Goal: Task Accomplishment & Management: Use online tool/utility

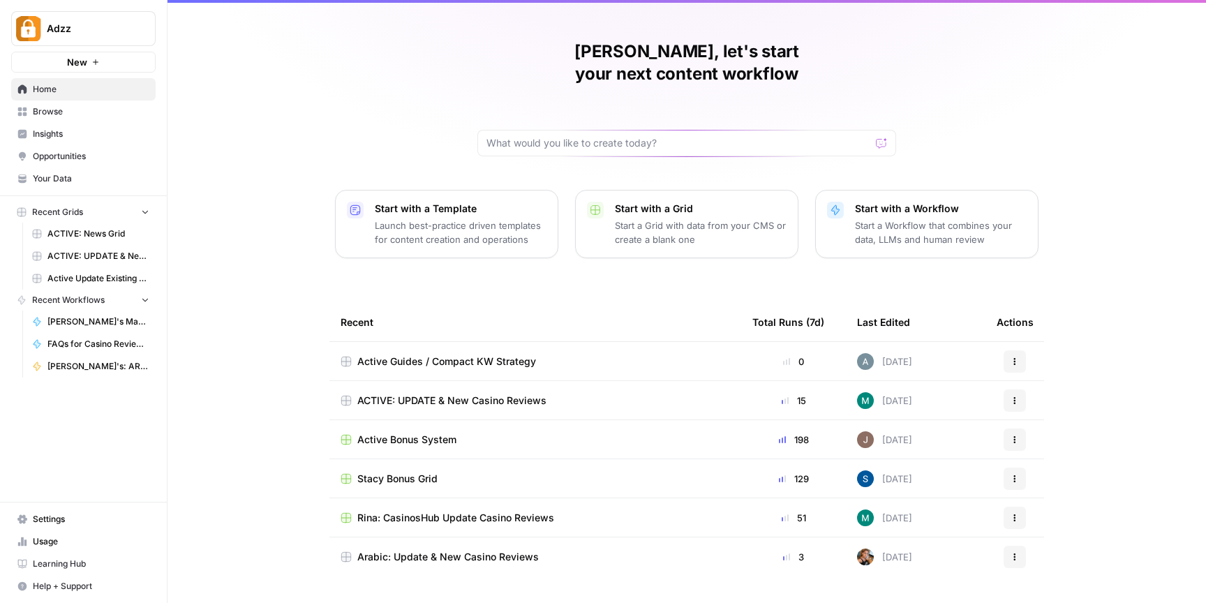
scroll to position [39, 0]
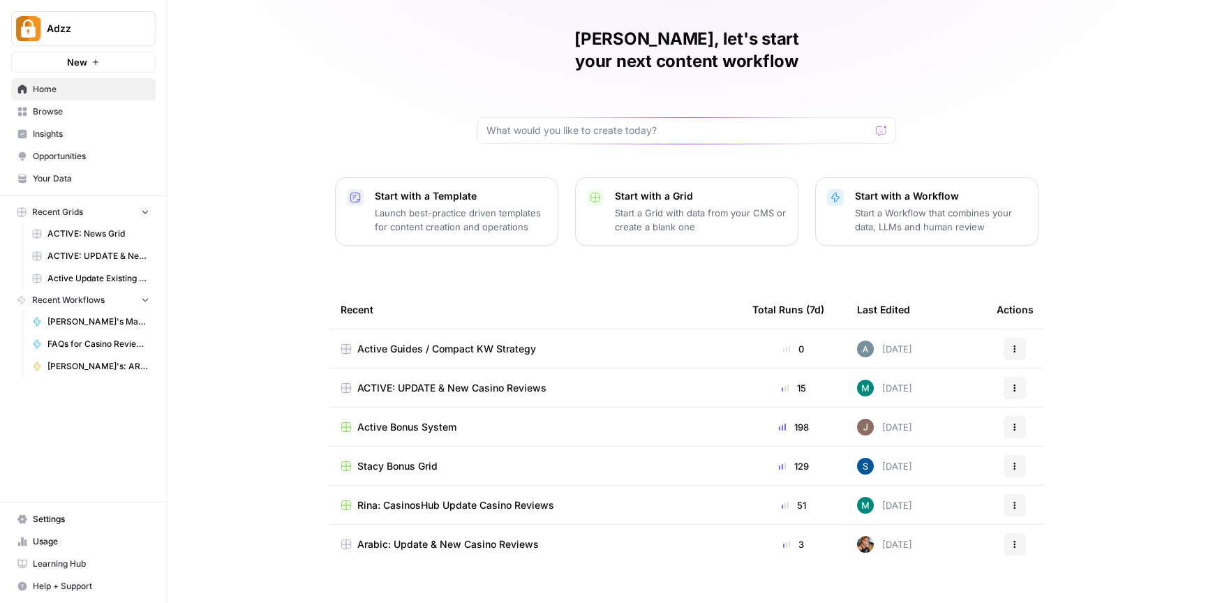
click at [485, 420] on div "Active Bonus System" at bounding box center [536, 427] width 390 height 14
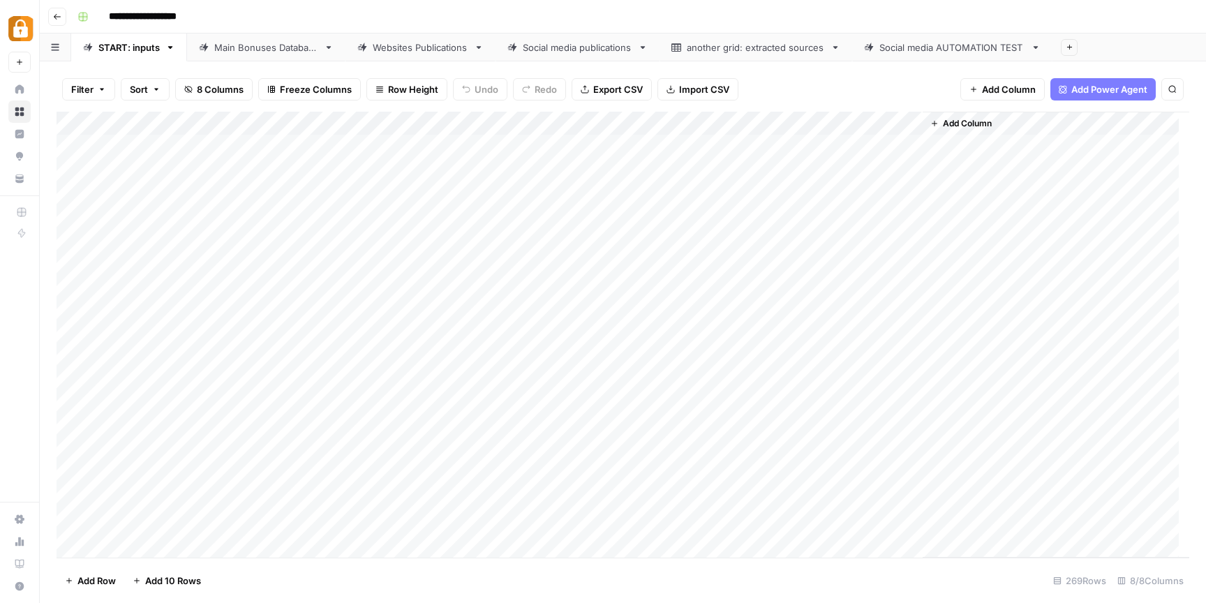
click at [237, 47] on div "Main Bonuses Database" at bounding box center [266, 47] width 104 height 14
click at [430, 58] on link "Websites Publications" at bounding box center [421, 48] width 150 height 28
click at [274, 50] on div "Main Bonuses Database" at bounding box center [266, 47] width 104 height 14
click at [71, 329] on div "Add Column" at bounding box center [623, 335] width 1133 height 446
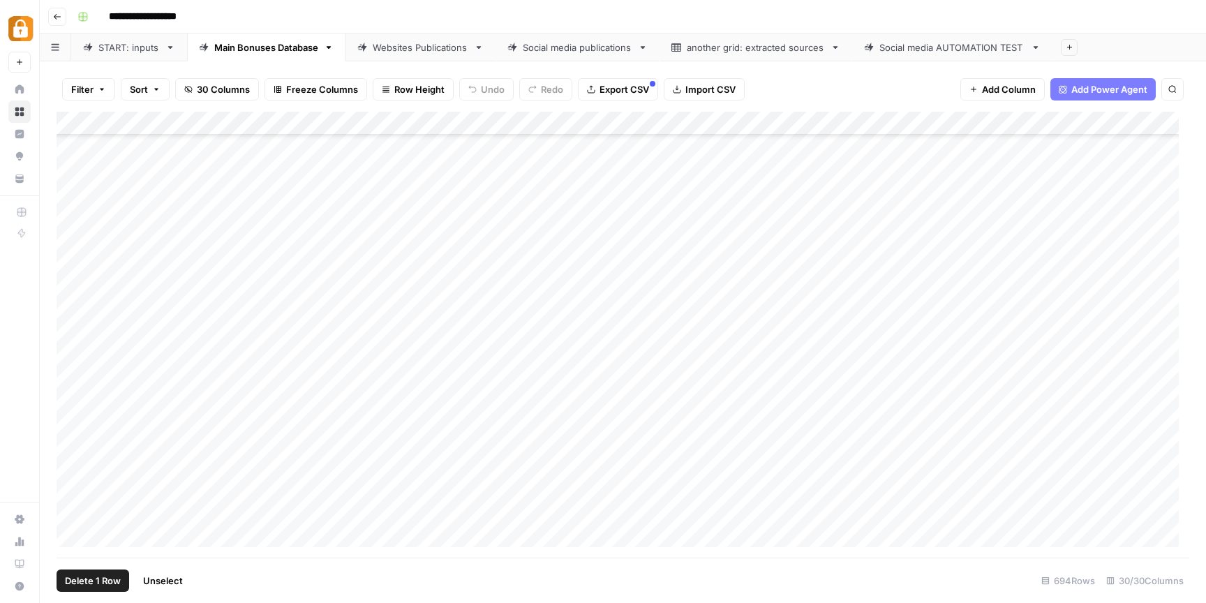
click at [619, 328] on div "Add Column" at bounding box center [623, 335] width 1133 height 446
click at [619, 327] on div "Add Column" at bounding box center [623, 335] width 1133 height 446
click at [747, 293] on div "Add Column" at bounding box center [623, 335] width 1133 height 446
click at [396, 52] on div "Websites Publications" at bounding box center [421, 47] width 96 height 14
click at [472, 408] on div "Add Column" at bounding box center [623, 335] width 1133 height 446
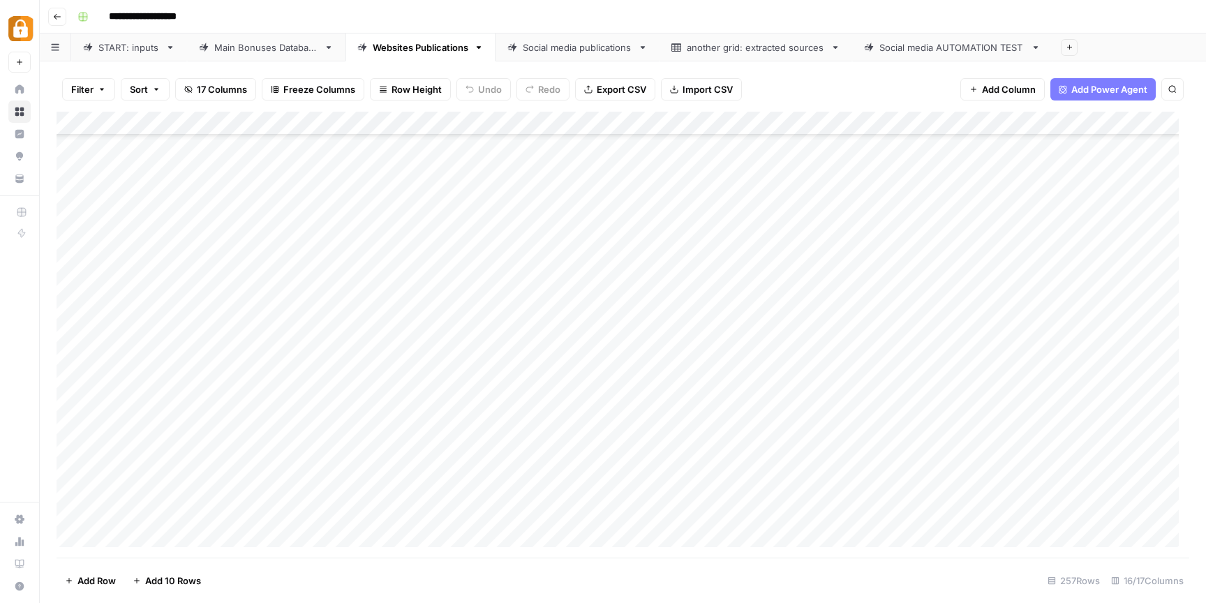
scroll to position [5710, 0]
click at [468, 534] on div "Add Column" at bounding box center [623, 335] width 1133 height 446
click at [116, 52] on div "START: inputs" at bounding box center [128, 47] width 61 height 14
click at [233, 53] on div "Main Bonuses Database" at bounding box center [266, 47] width 104 height 14
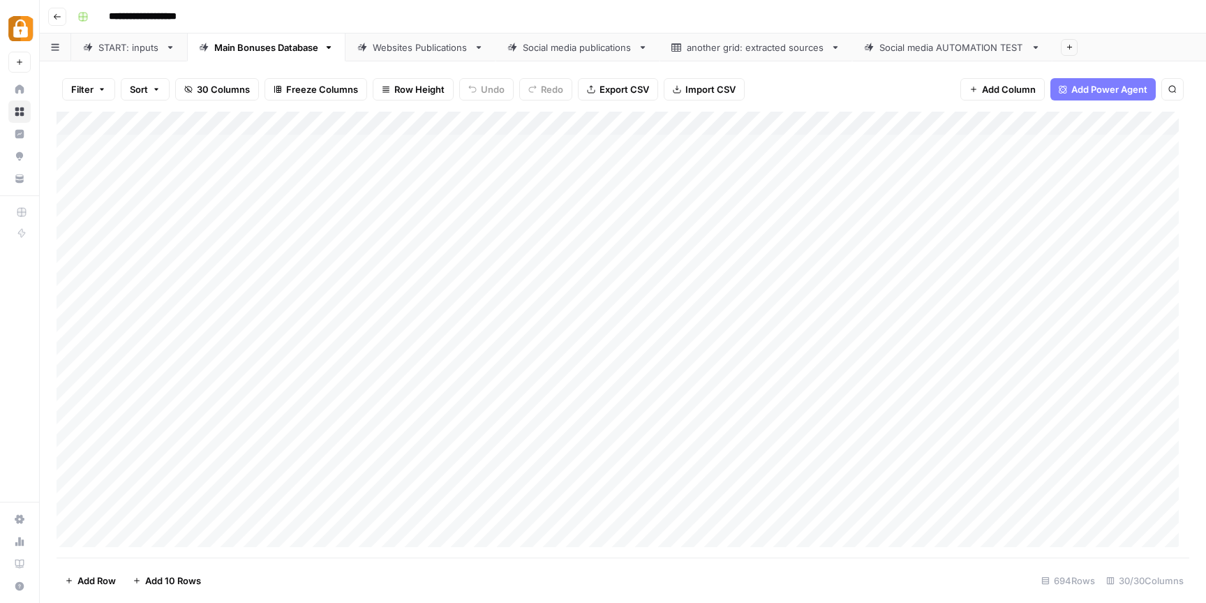
click at [403, 47] on div "Websites Publications" at bounding box center [421, 47] width 96 height 14
drag, startPoint x: 495, startPoint y: 119, endPoint x: 512, endPoint y: 123, distance: 17.8
click at [512, 123] on div "Add Column" at bounding box center [623, 335] width 1133 height 446
